Goal: Task Accomplishment & Management: Manage account settings

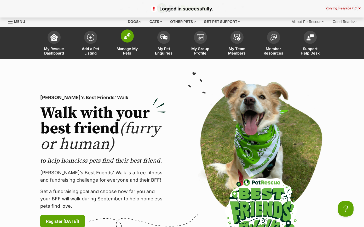
click at [128, 33] on img at bounding box center [126, 36] width 7 height 7
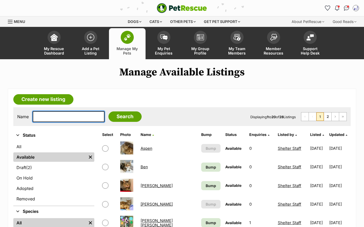
click at [51, 122] on input "text" at bounding box center [69, 116] width 72 height 11
type input "[PERSON_NAME]"
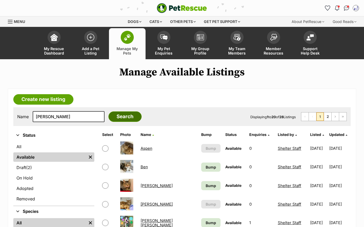
click at [113, 122] on input "Search" at bounding box center [124, 116] width 33 height 10
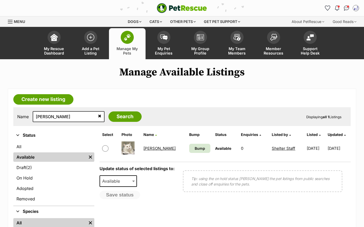
click at [150, 151] on link "Cortez" at bounding box center [159, 148] width 32 height 5
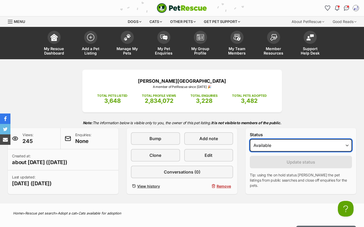
click at [348, 152] on select "Draft Available On hold Adopted" at bounding box center [300, 145] width 102 height 13
select select "rehomed"
click at [249, 146] on select "Draft Available On hold Adopted" at bounding box center [300, 145] width 102 height 13
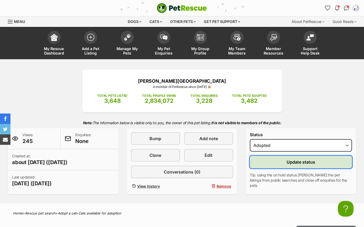
click at [296, 165] on span "Update status" at bounding box center [300, 162] width 28 height 6
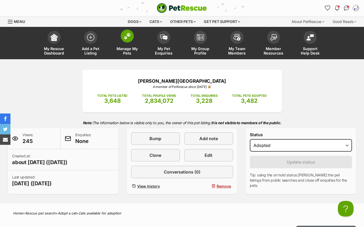
click at [126, 42] on span at bounding box center [127, 35] width 13 height 13
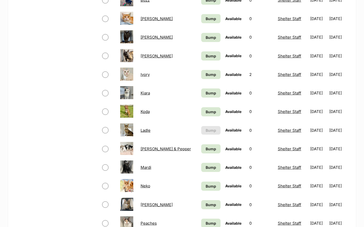
scroll to position [334, 0]
